Goal: Task Accomplishment & Management: Complete application form

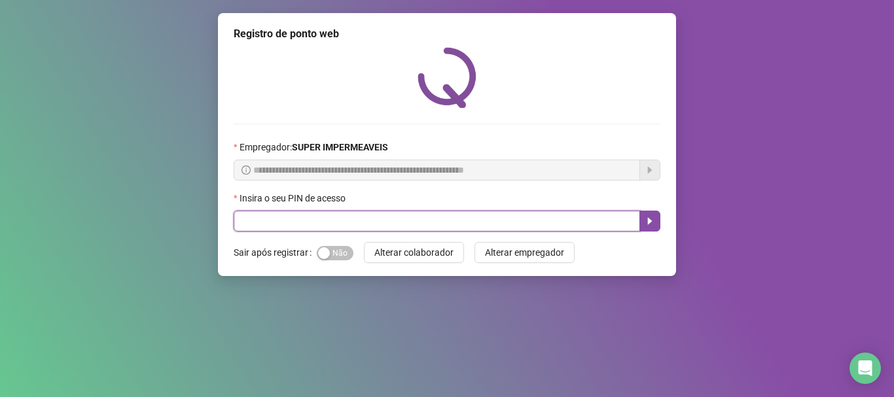
click at [356, 218] on input "text" at bounding box center [437, 221] width 407 height 21
click at [352, 219] on input "text" at bounding box center [437, 221] width 407 height 21
type input "*****"
click at [651, 221] on icon "caret-right" at bounding box center [650, 221] width 10 height 10
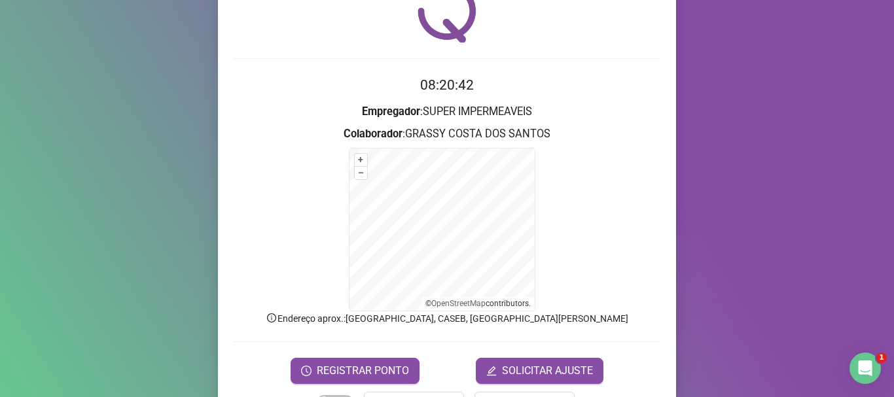
scroll to position [110, 0]
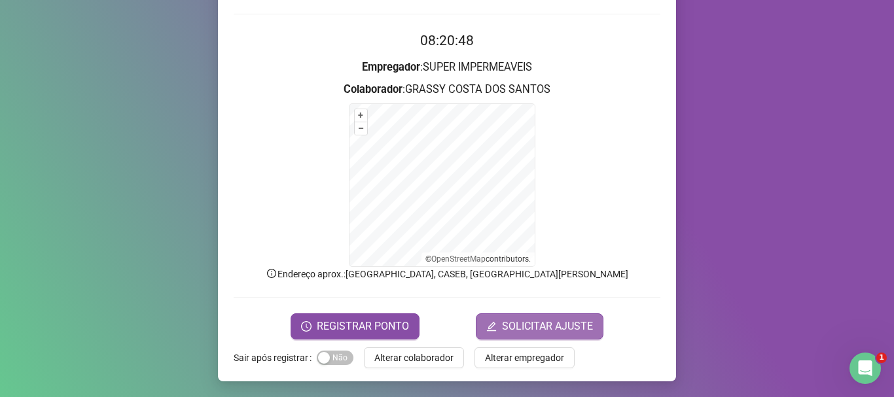
click at [544, 319] on span "SOLICITAR AJUSTE" at bounding box center [547, 327] width 91 height 16
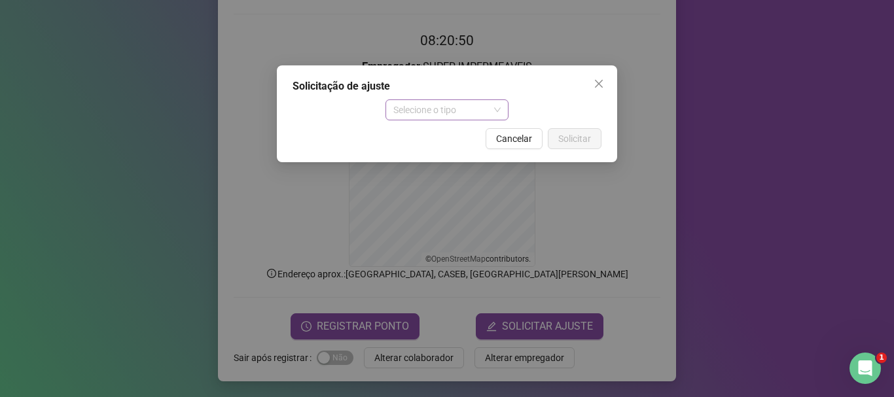
click at [494, 104] on span "Selecione o tipo" at bounding box center [447, 110] width 108 height 20
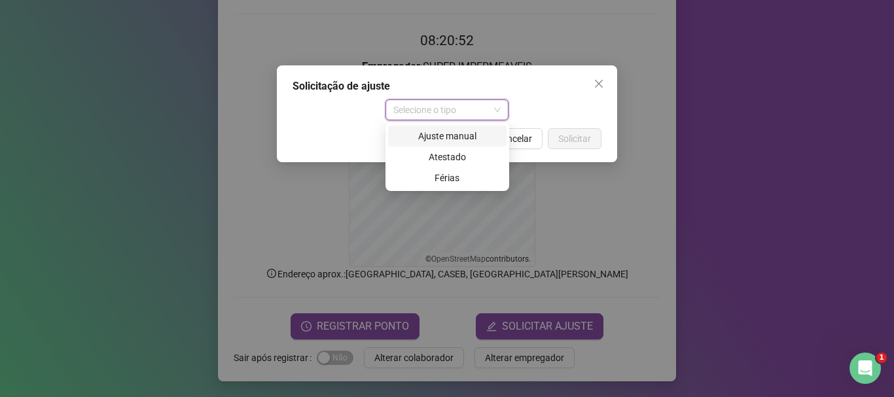
click at [466, 137] on div "Ajuste manual" at bounding box center [447, 136] width 103 height 14
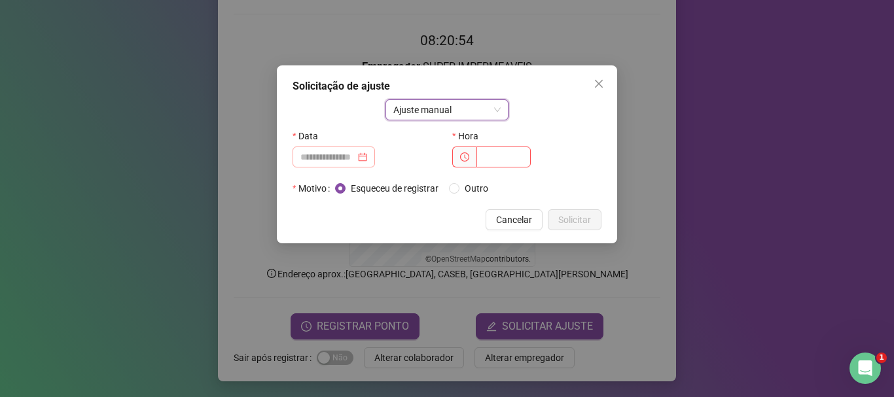
click at [367, 156] on div at bounding box center [334, 157] width 67 height 14
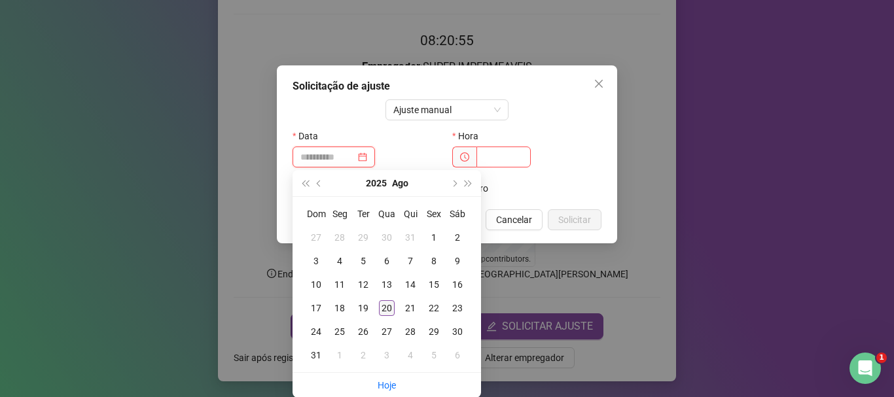
type input "**********"
click at [388, 306] on div "20" at bounding box center [387, 309] width 16 height 16
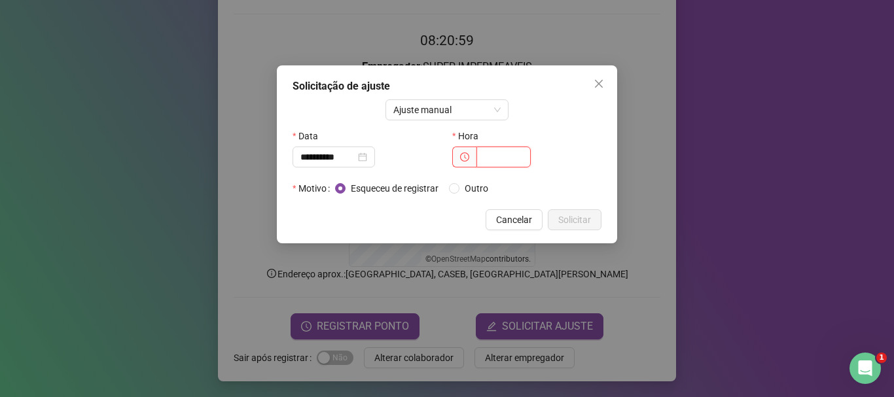
click at [498, 159] on input "text" at bounding box center [504, 157] width 54 height 21
type input "*****"
click at [581, 217] on span "Solicitar" at bounding box center [574, 220] width 33 height 14
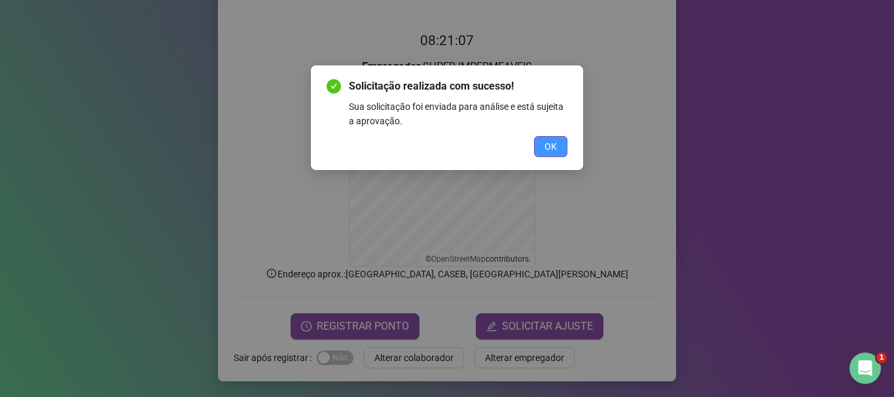
click at [557, 145] on span "OK" at bounding box center [551, 146] width 12 height 14
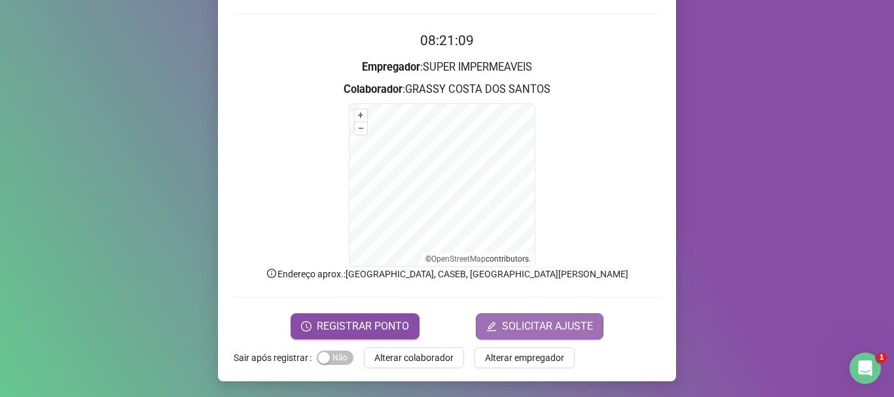
click at [538, 323] on span "SOLICITAR AJUSTE" at bounding box center [547, 327] width 91 height 16
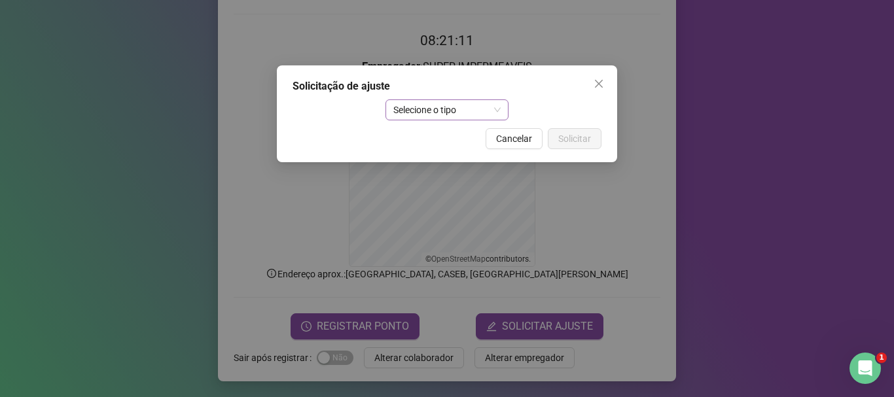
click at [486, 106] on span "Selecione o tipo" at bounding box center [447, 110] width 108 height 20
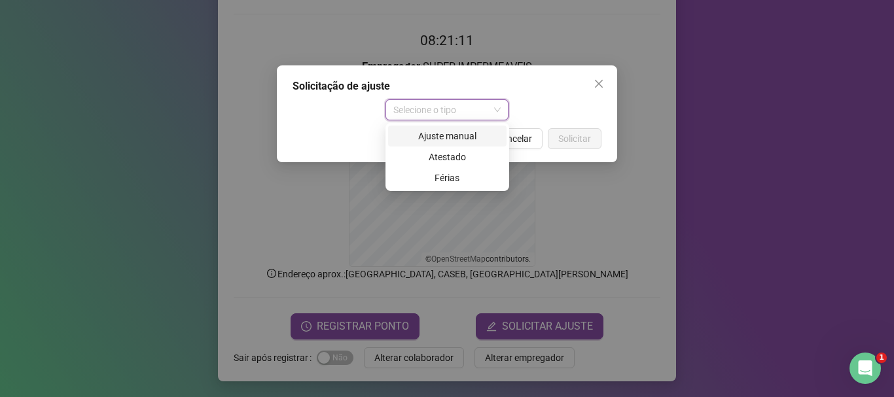
click at [473, 133] on div "Ajuste manual" at bounding box center [447, 136] width 103 height 14
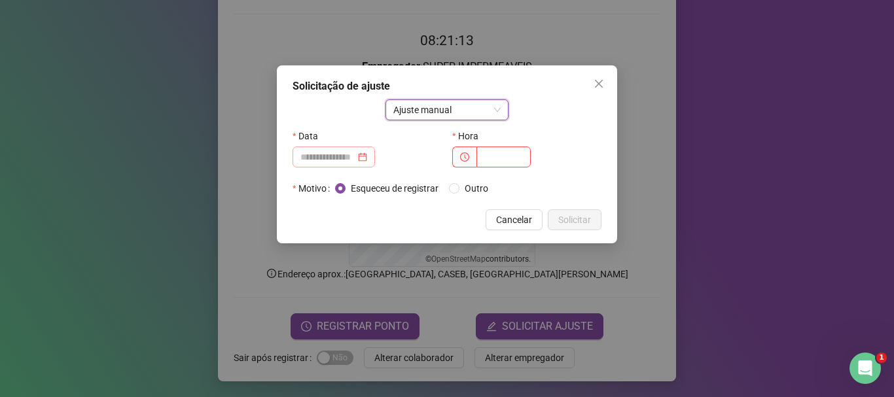
click at [367, 153] on div at bounding box center [334, 157] width 67 height 14
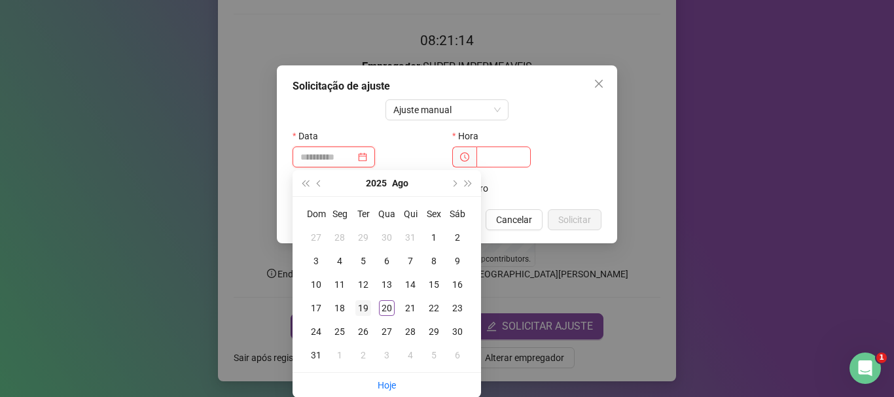
type input "**********"
click at [364, 306] on div "19" at bounding box center [364, 309] width 16 height 16
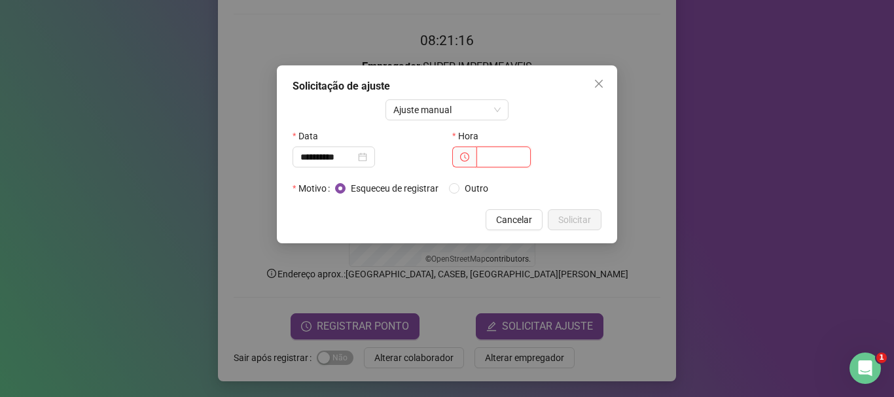
click at [496, 158] on input "text" at bounding box center [504, 157] width 54 height 21
type input "*****"
click at [583, 222] on span "Solicitar" at bounding box center [574, 220] width 33 height 14
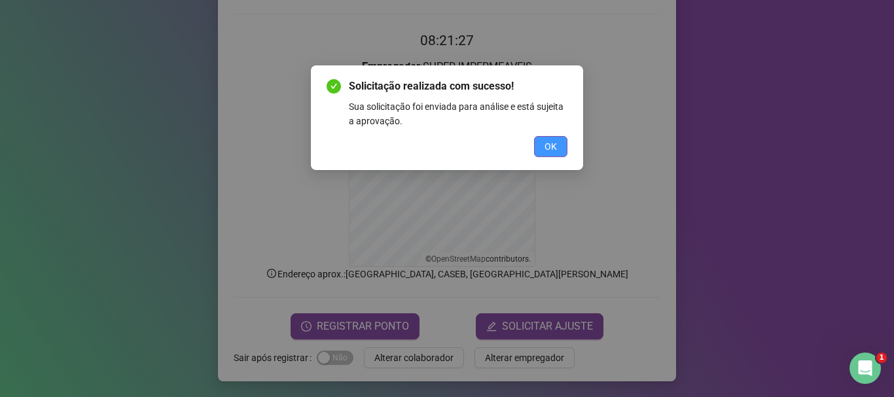
click at [547, 146] on span "OK" at bounding box center [551, 146] width 12 height 14
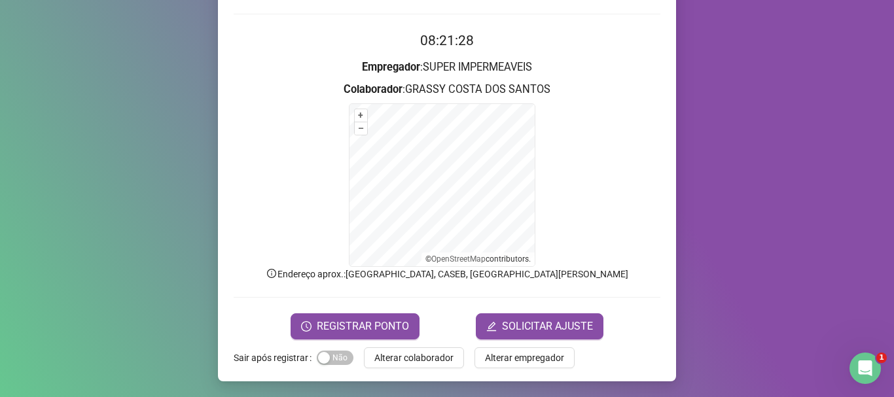
scroll to position [0, 0]
